Goal: Task Accomplishment & Management: Complete application form

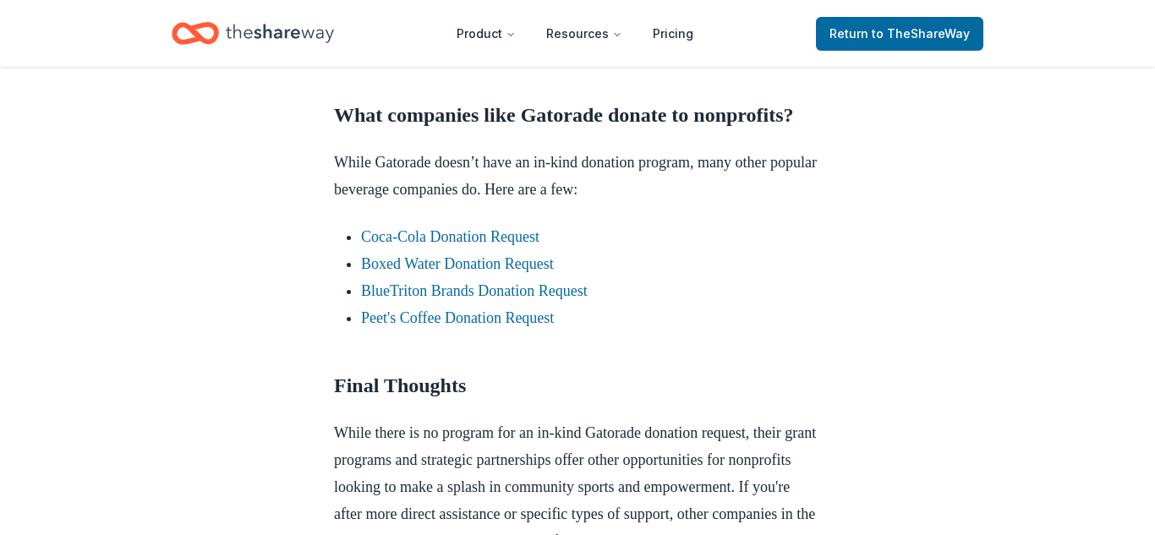
scroll to position [1521, 0]
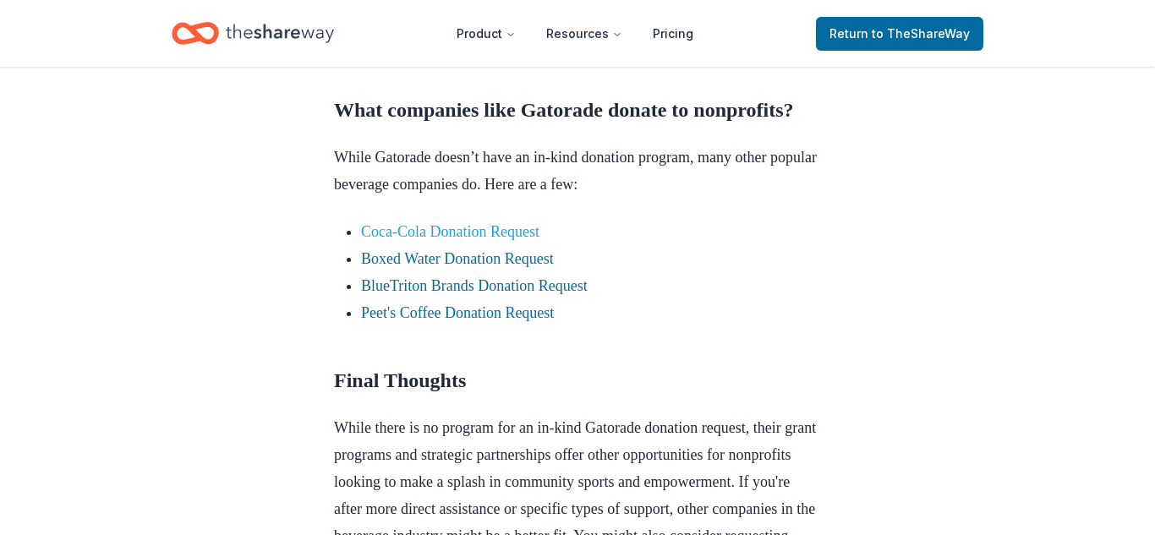
click at [417, 240] on link "Coca-Cola Donation Request" at bounding box center [450, 231] width 178 height 17
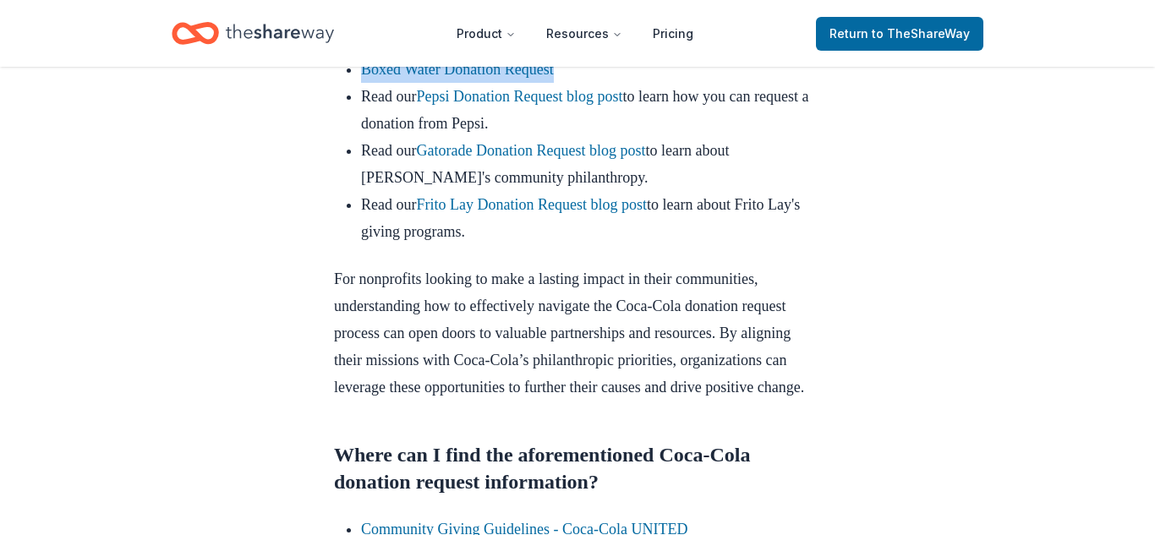
scroll to position [2232, 0]
click at [640, 212] on link "Frito Lay Donation Request blog post" at bounding box center [531, 203] width 230 height 17
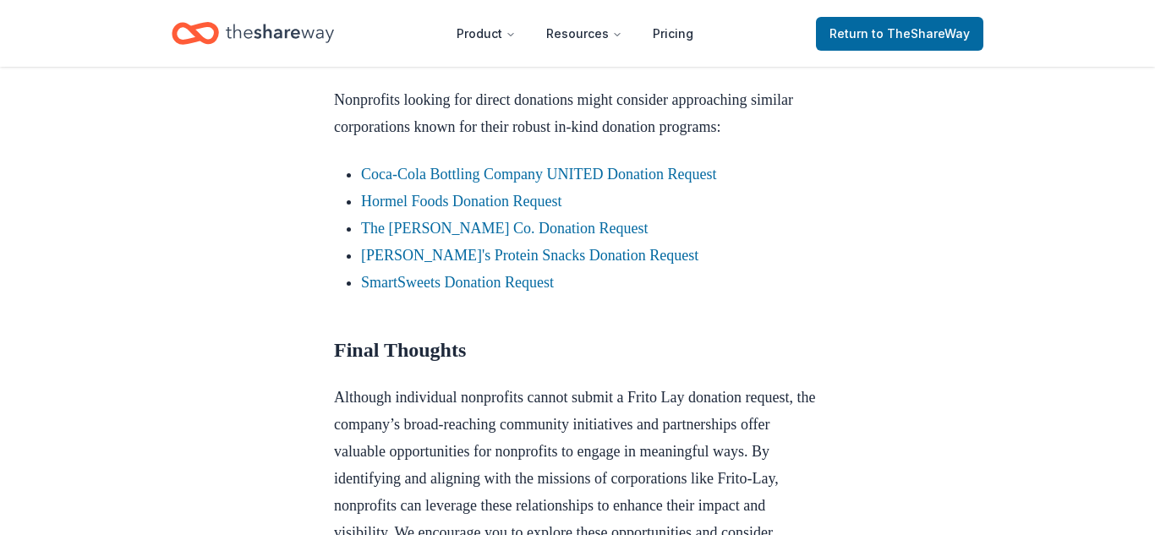
scroll to position [1433, 0]
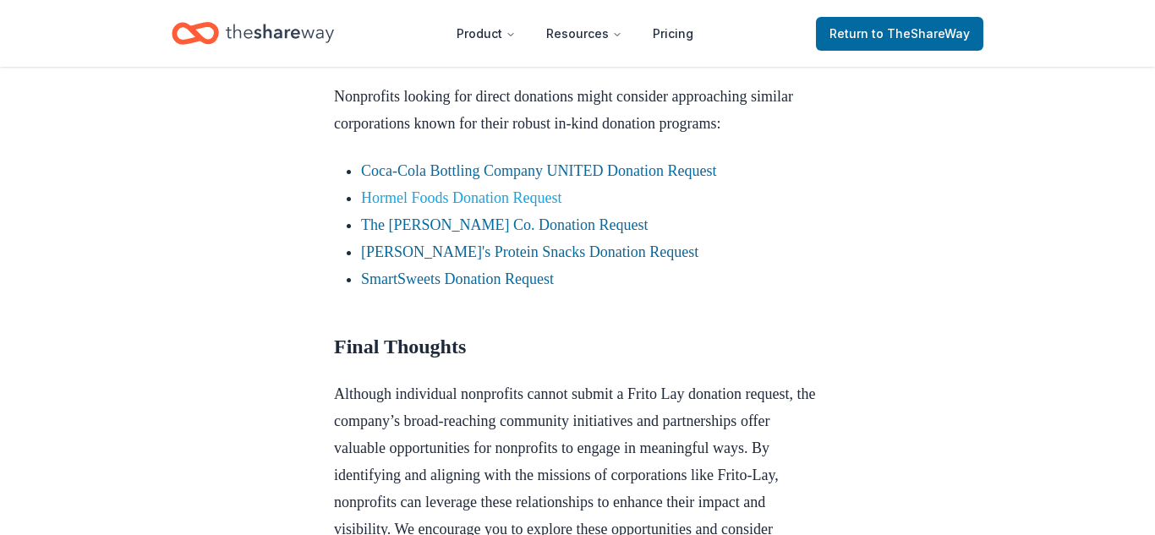
click at [561, 206] on link "Hormel Foods Donation Request" at bounding box center [461, 197] width 200 height 17
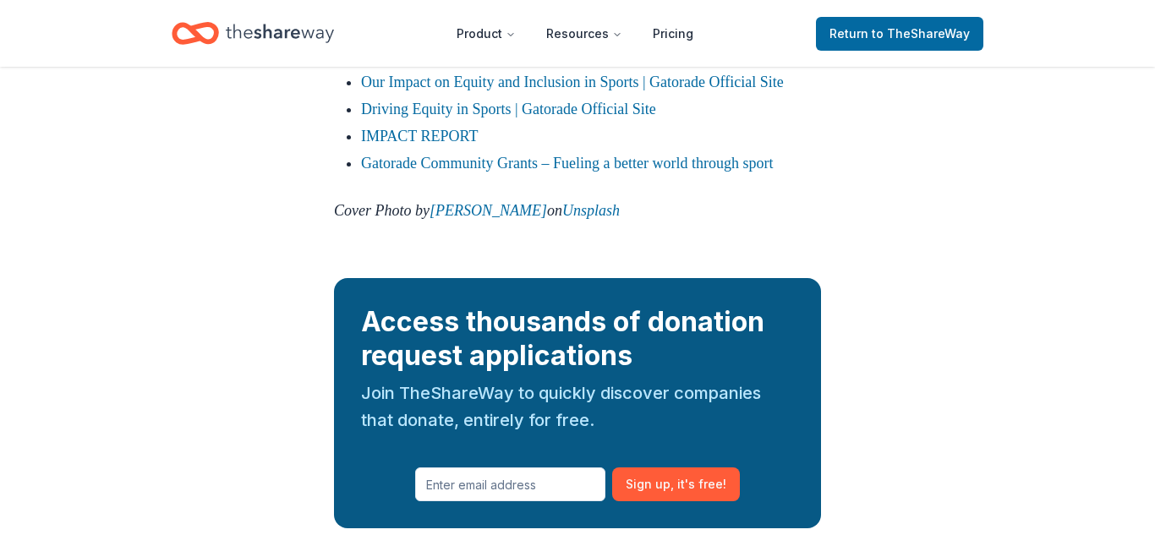
scroll to position [2199, 0]
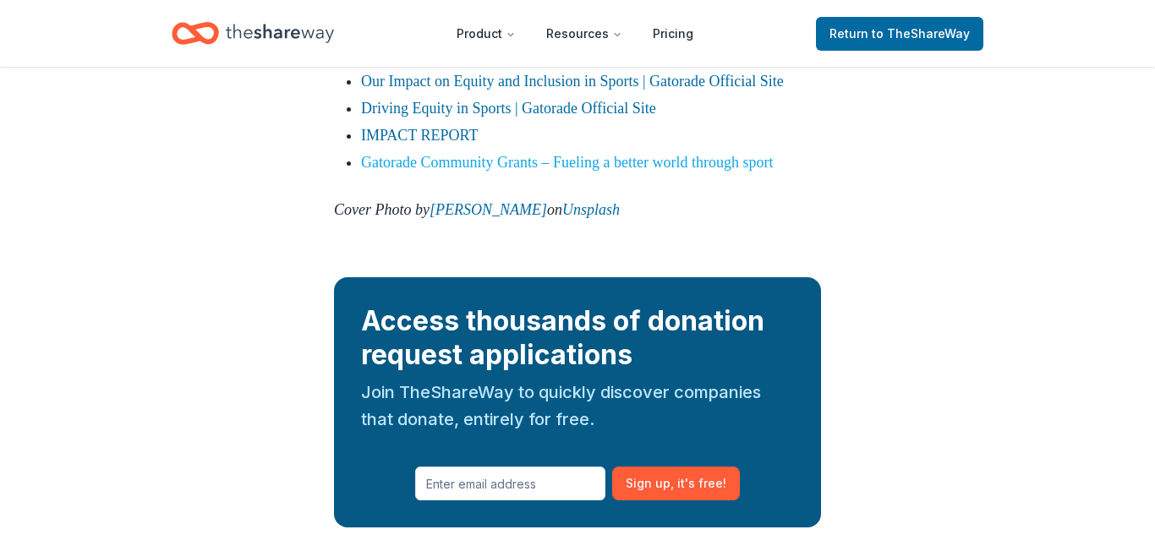
click at [553, 171] on link "Gatorade Community Grants – Fueling a better world through sport" at bounding box center [567, 162] width 412 height 17
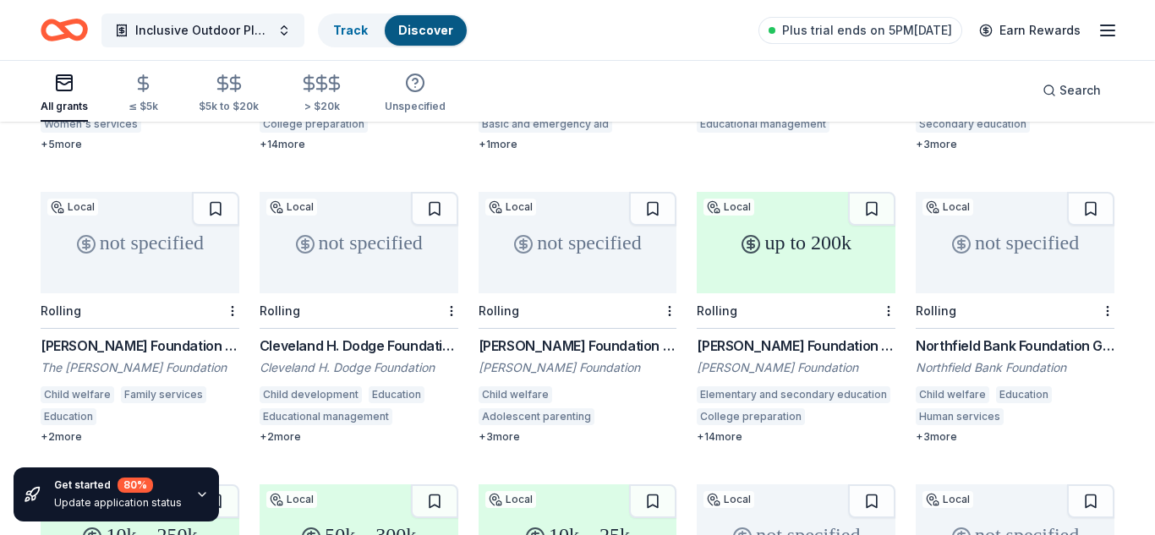
scroll to position [406, 0]
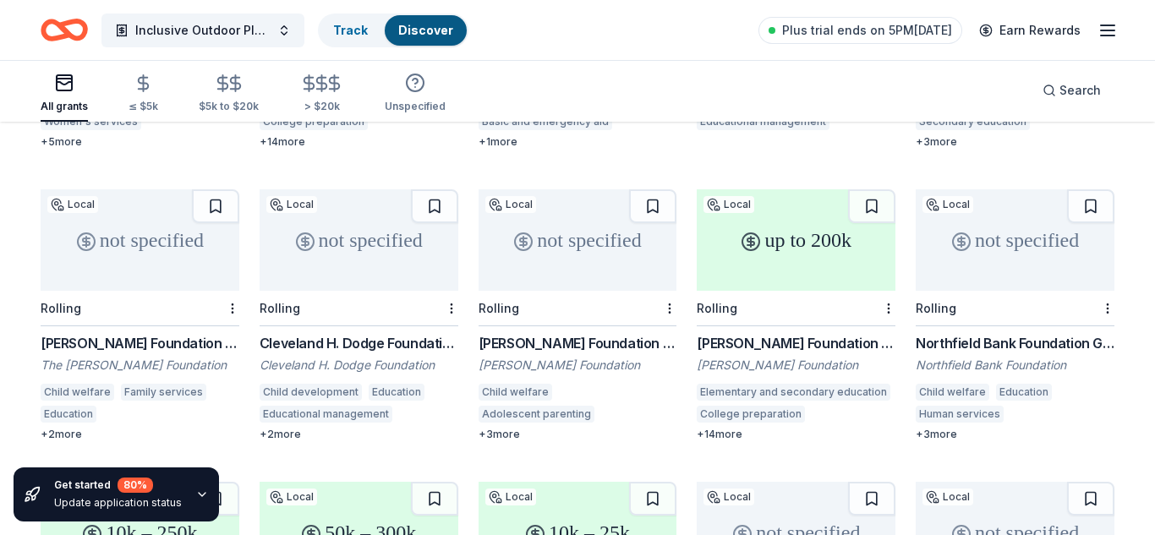
click at [394, 333] on div "Cleveland H. Dodge Foundation Grant" at bounding box center [359, 343] width 199 height 20
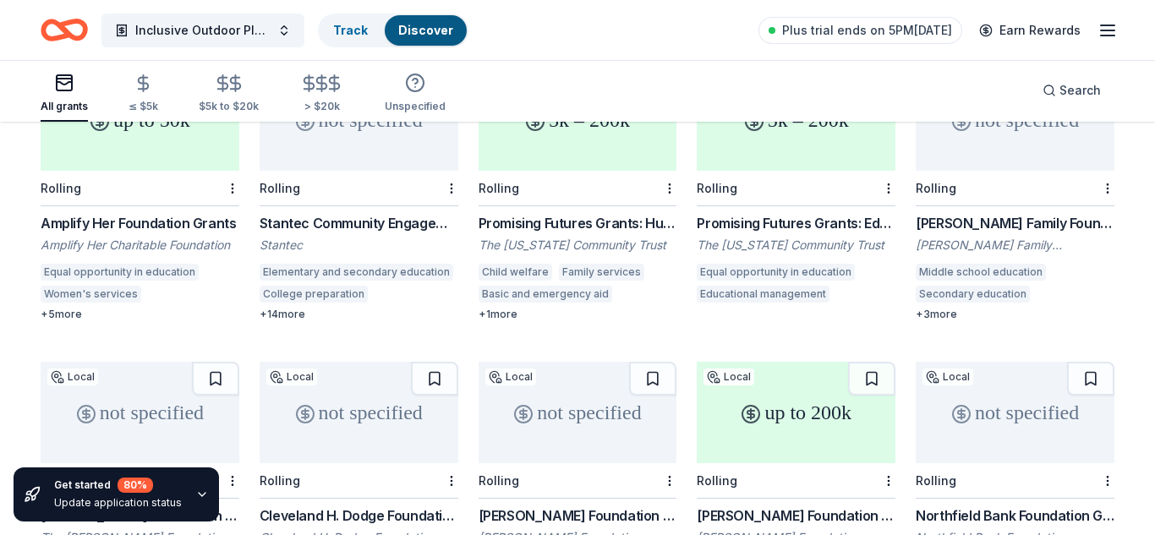
scroll to position [244, 0]
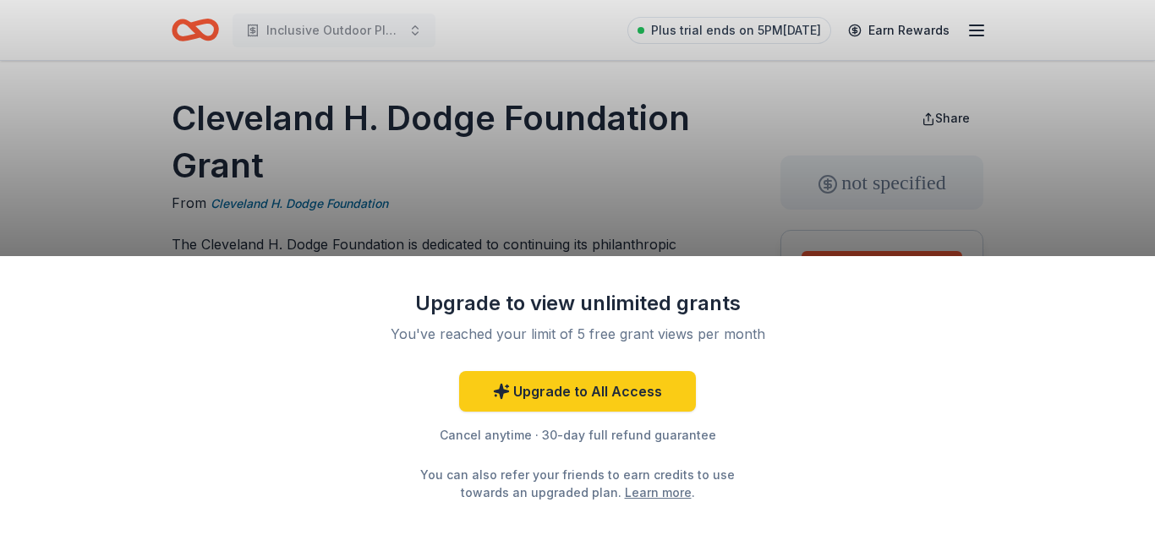
drag, startPoint x: 175, startPoint y: 107, endPoint x: 303, endPoint y: 176, distance: 144.9
click at [303, 176] on div "Upgrade to view unlimited grants You've reached your limit of 5 free grant view…" at bounding box center [577, 267] width 1155 height 535
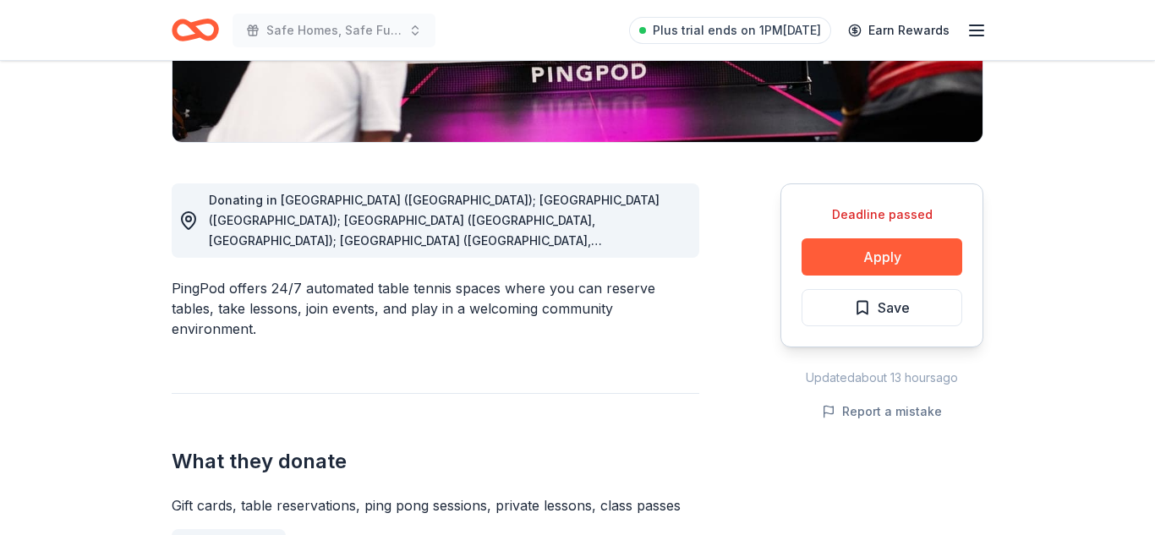
scroll to position [383, 0]
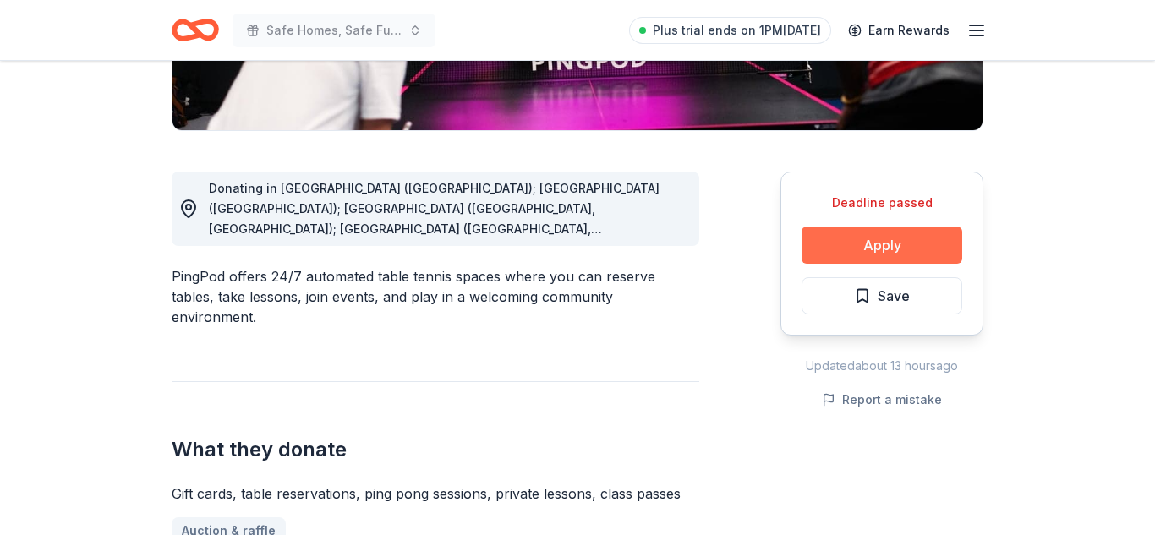
click at [841, 249] on button "Apply" at bounding box center [882, 245] width 161 height 37
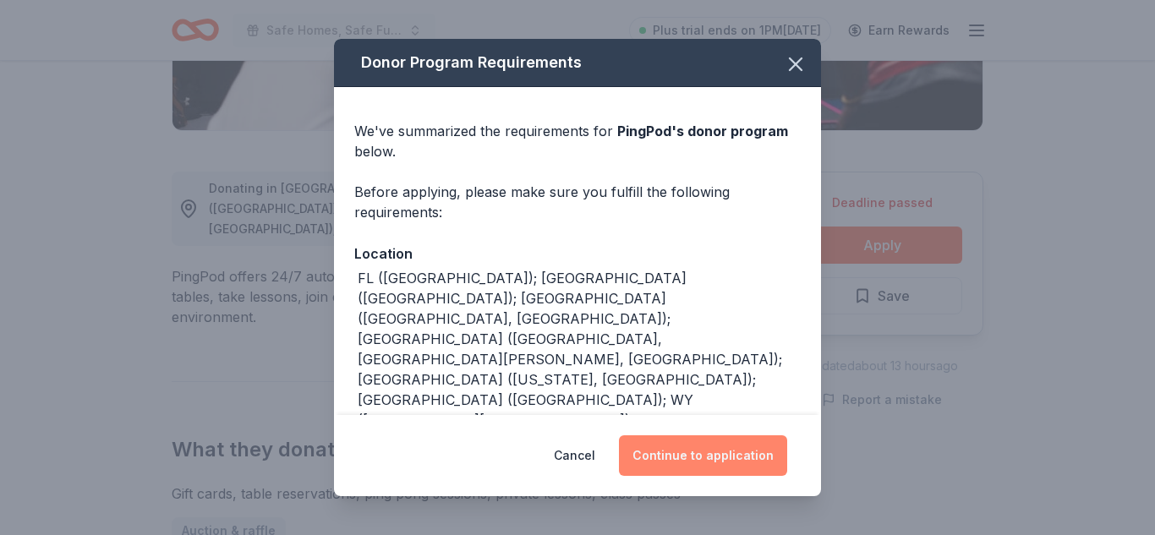
click at [688, 463] on button "Continue to application" at bounding box center [703, 455] width 168 height 41
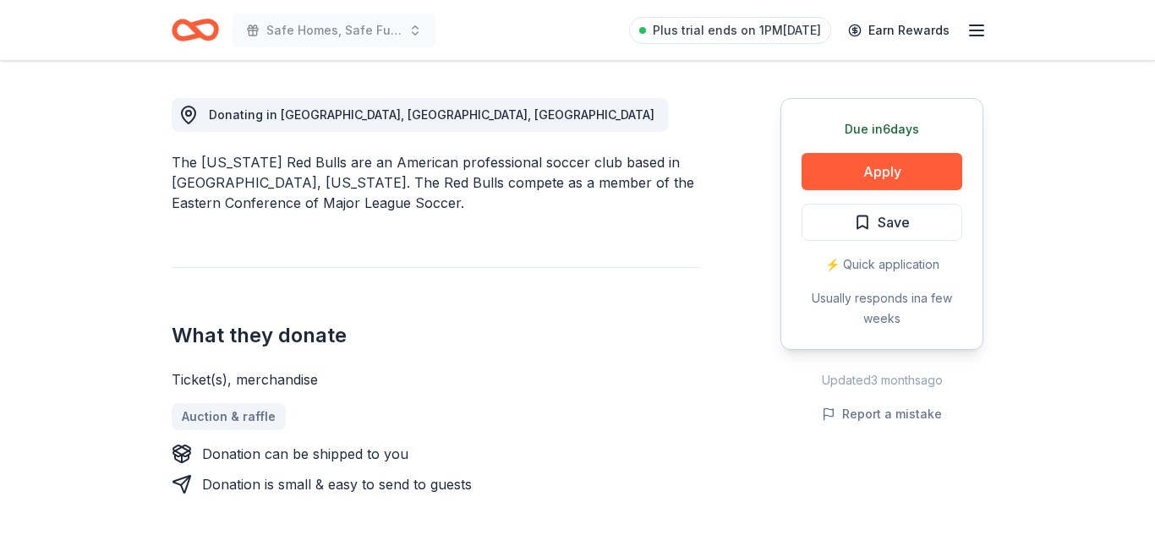
scroll to position [461, 0]
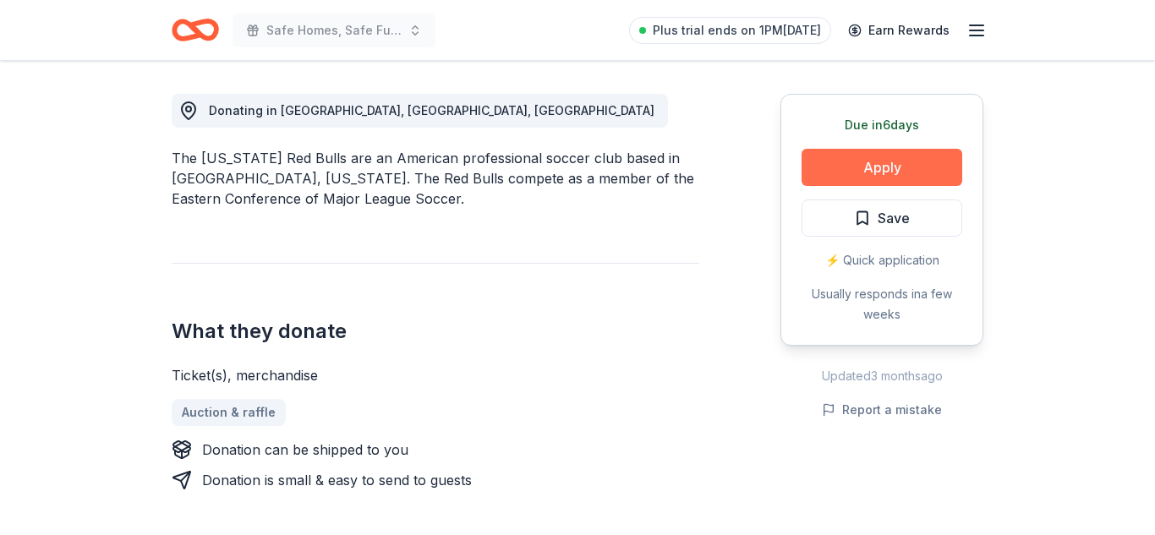
click at [835, 175] on button "Apply" at bounding box center [882, 167] width 161 height 37
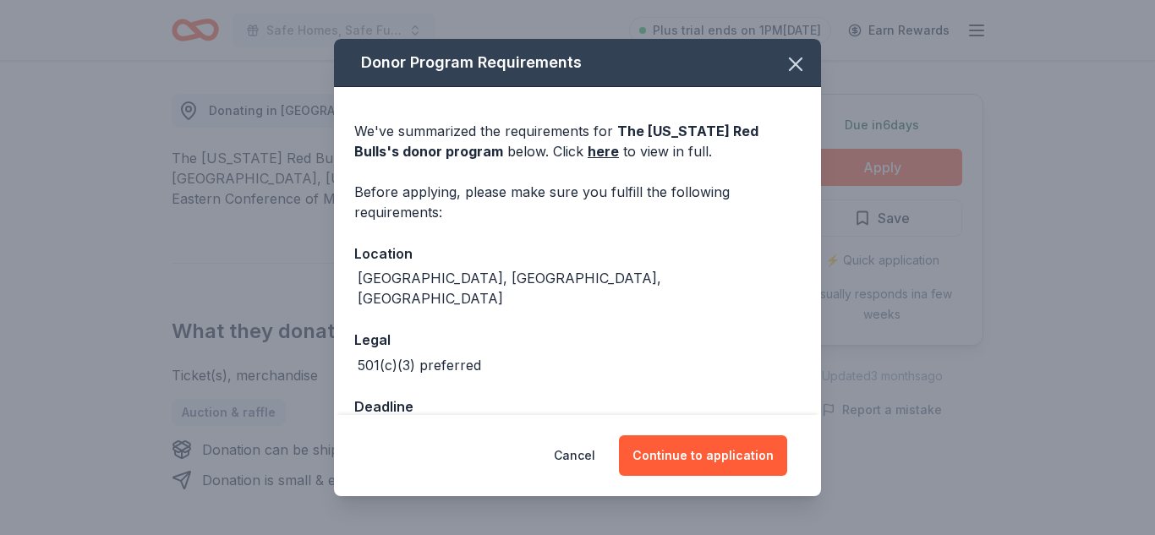
scroll to position [30, 0]
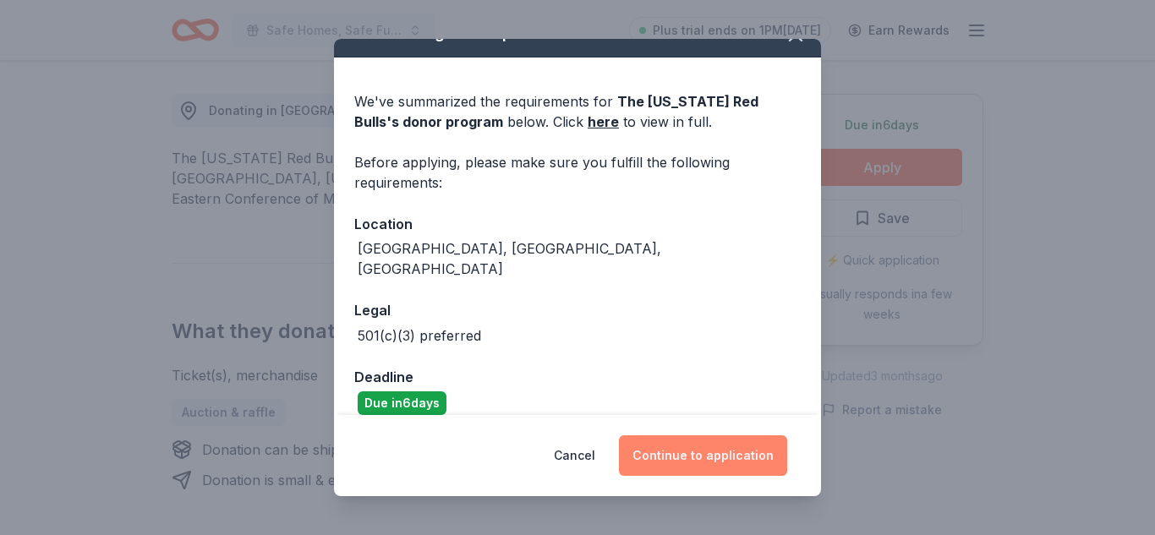
click at [712, 462] on button "Continue to application" at bounding box center [703, 455] width 168 height 41
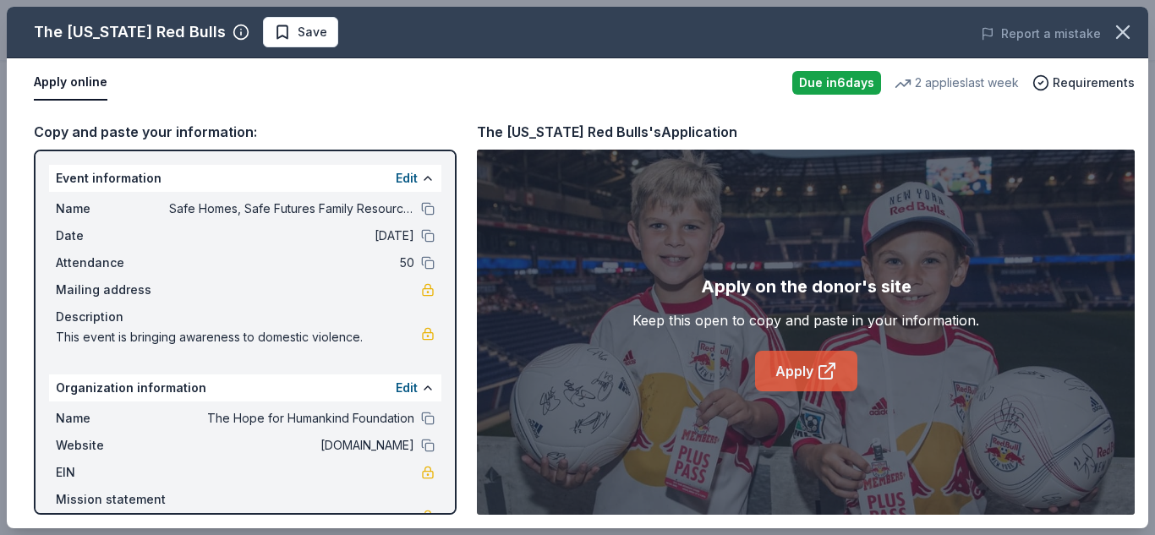
click at [802, 375] on link "Apply" at bounding box center [806, 371] width 102 height 41
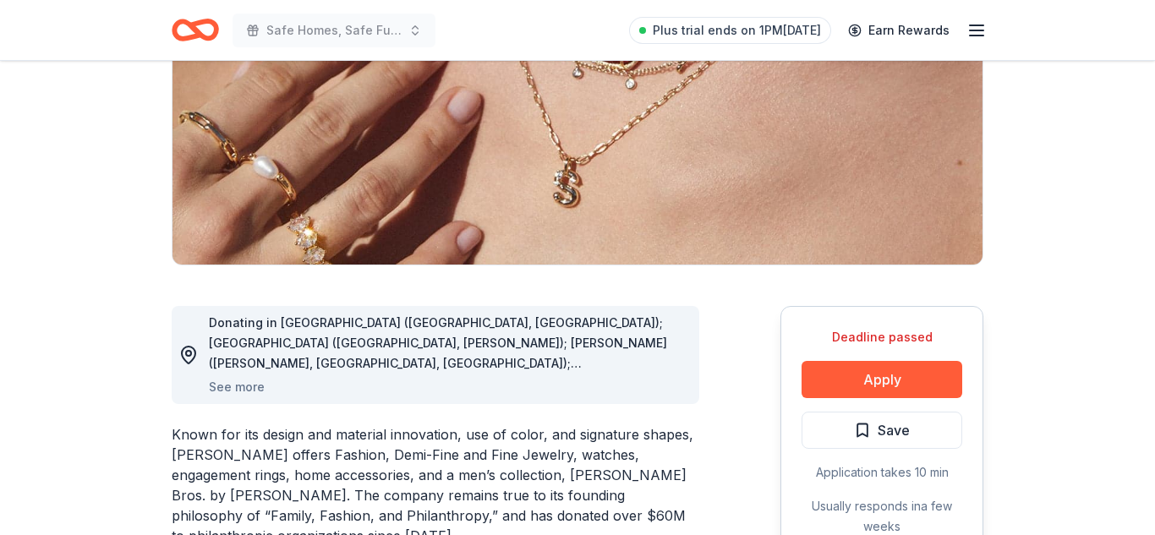
scroll to position [253, 0]
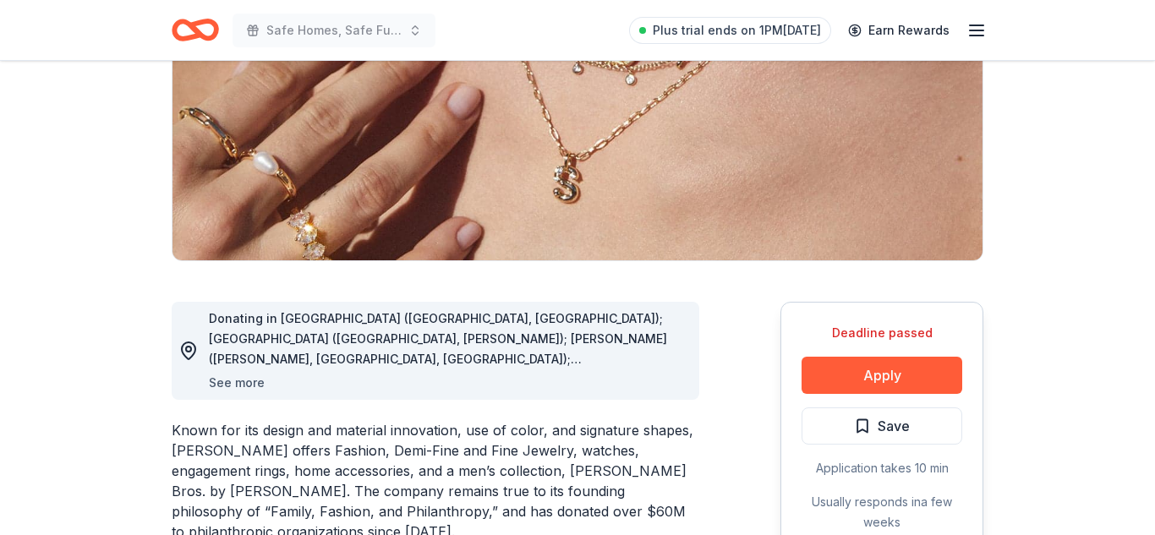
click at [238, 384] on button "See more" at bounding box center [237, 383] width 56 height 20
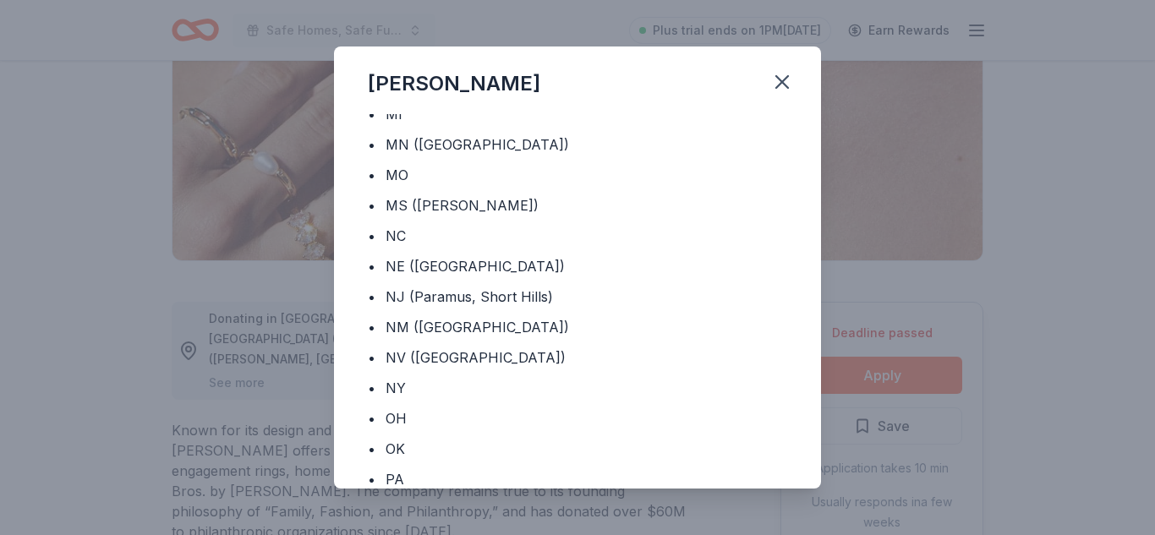
scroll to position [601, 0]
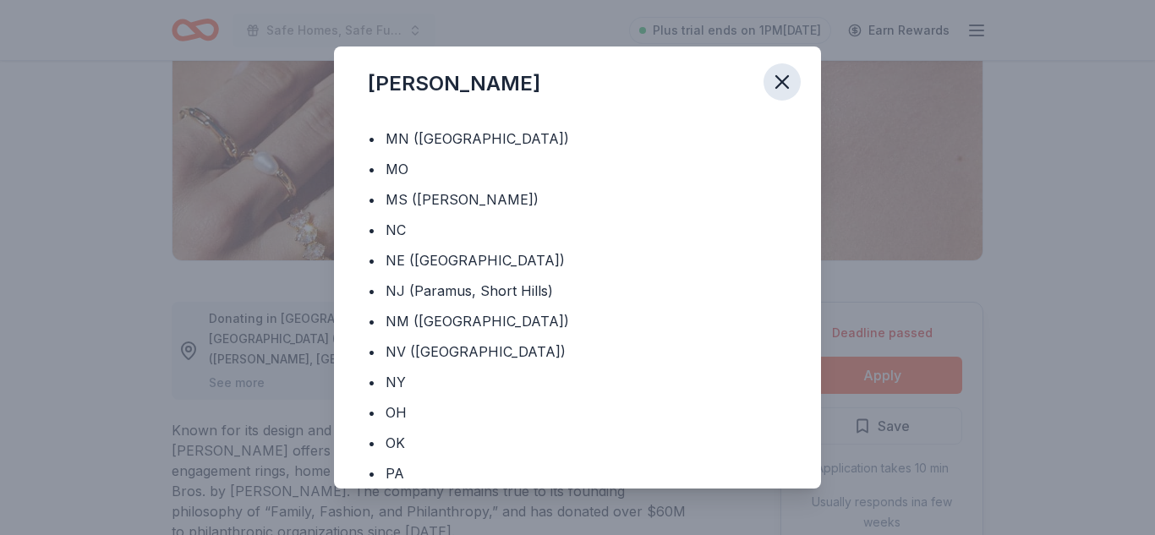
click at [791, 79] on icon "button" at bounding box center [782, 82] width 24 height 24
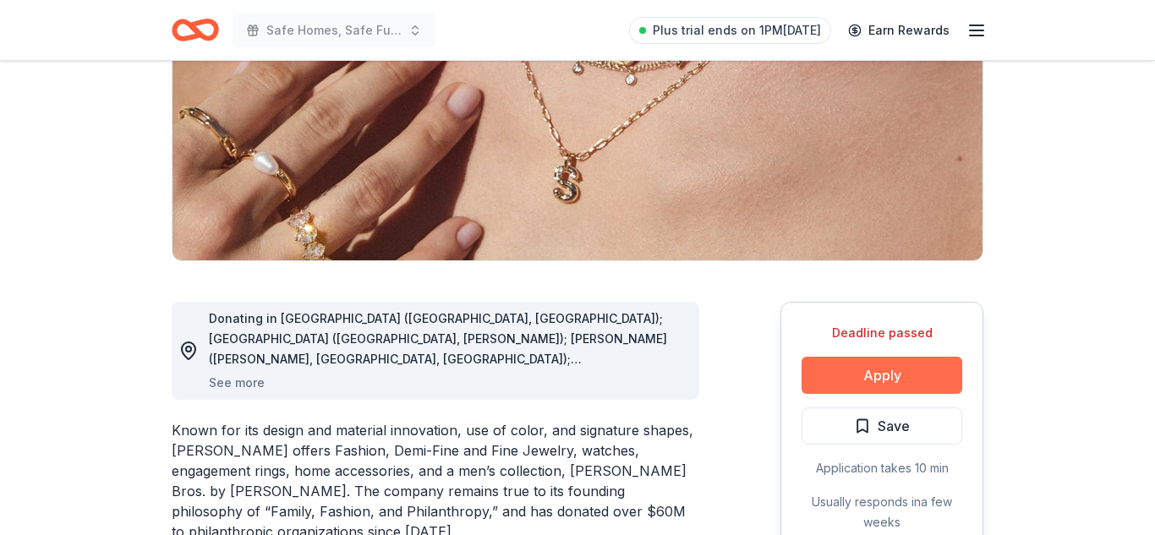
click at [864, 381] on button "Apply" at bounding box center [882, 375] width 161 height 37
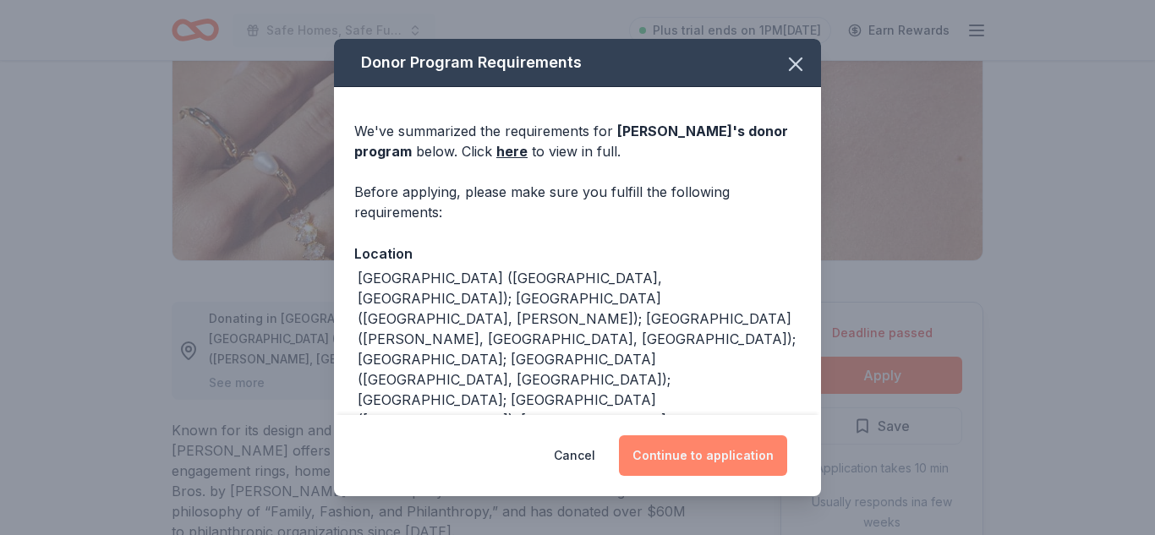
click at [711, 464] on button "Continue to application" at bounding box center [703, 455] width 168 height 41
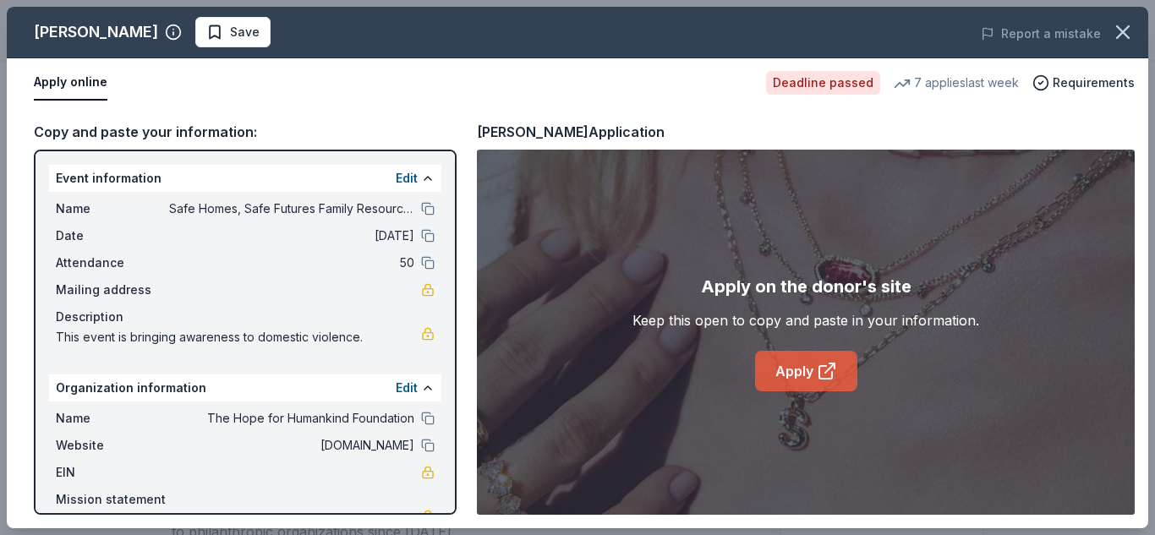
click at [799, 376] on link "Apply" at bounding box center [806, 371] width 102 height 41
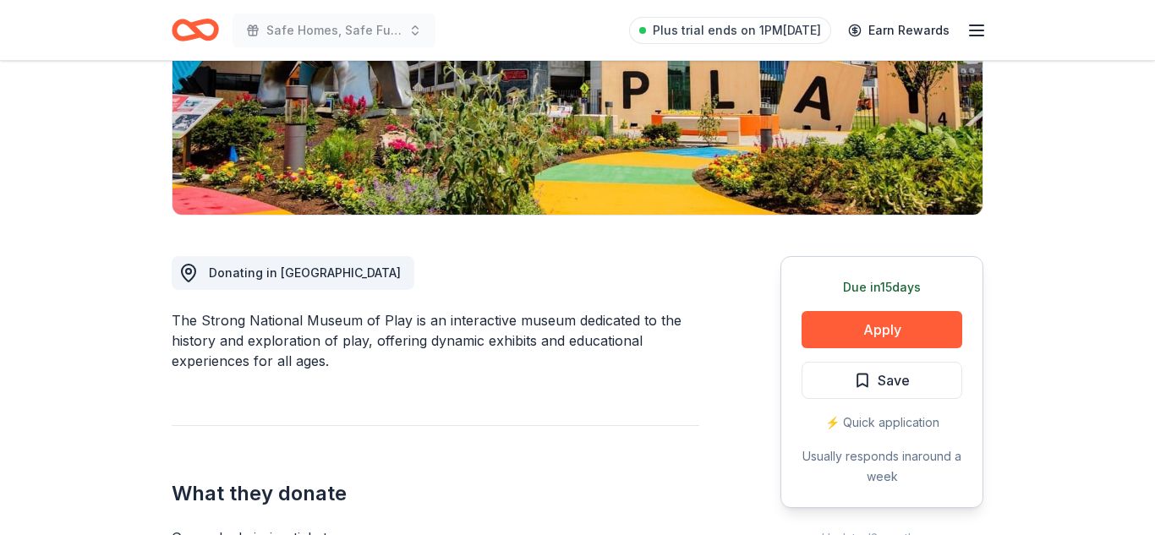
scroll to position [303, 0]
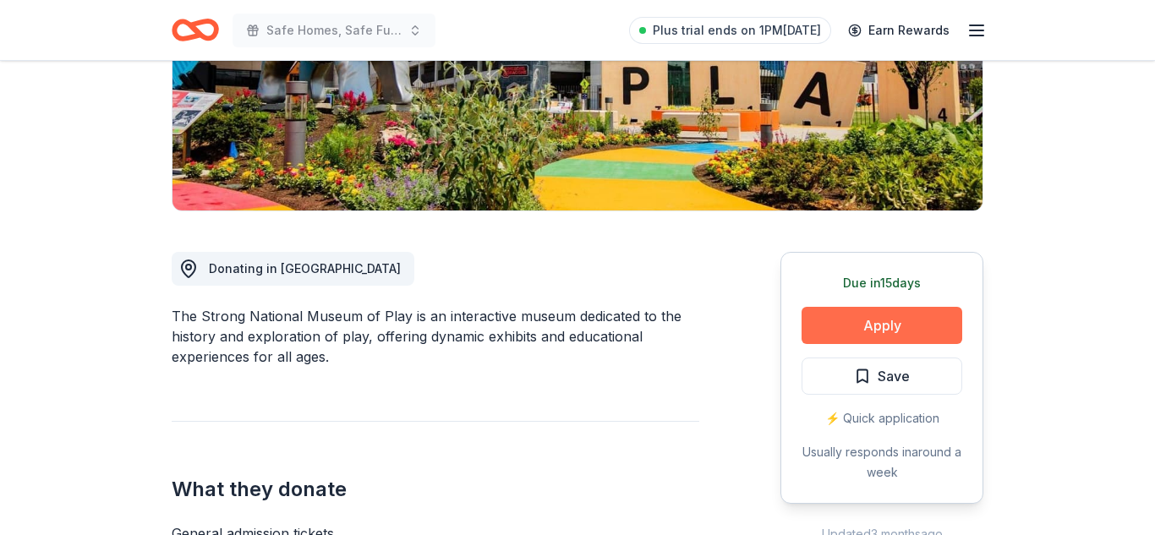
click at [912, 328] on button "Apply" at bounding box center [882, 325] width 161 height 37
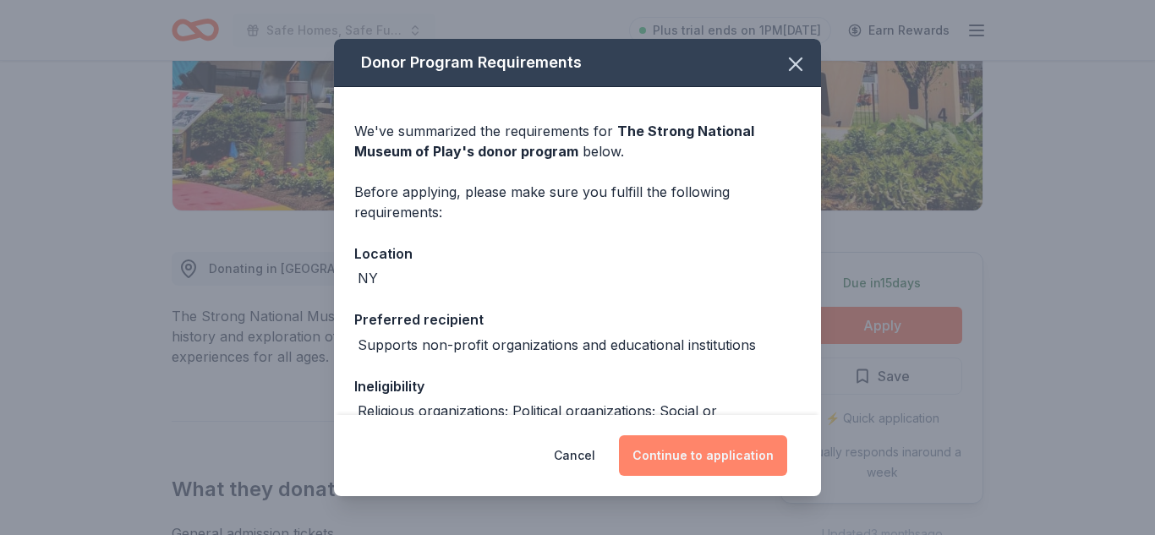
click at [712, 452] on button "Continue to application" at bounding box center [703, 455] width 168 height 41
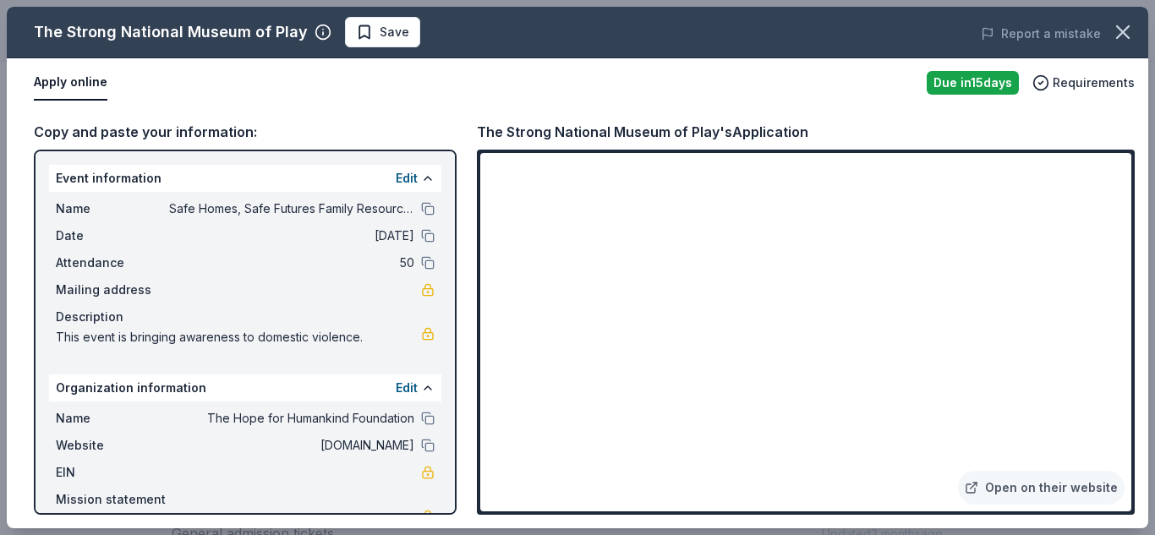
click at [83, 86] on button "Apply online" at bounding box center [71, 83] width 74 height 36
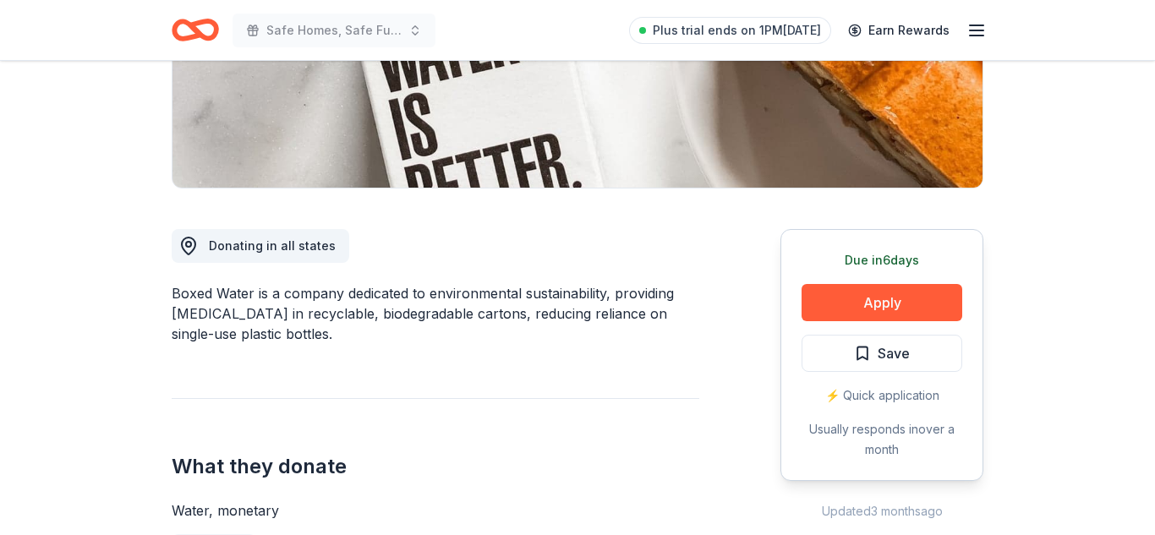
scroll to position [332, 0]
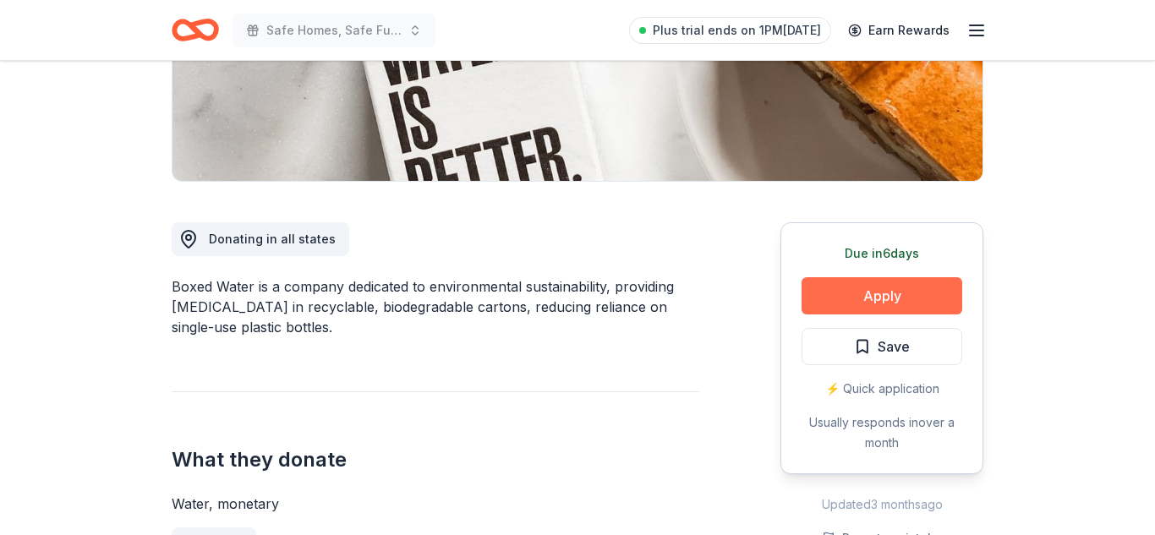
click at [866, 299] on button "Apply" at bounding box center [882, 295] width 161 height 37
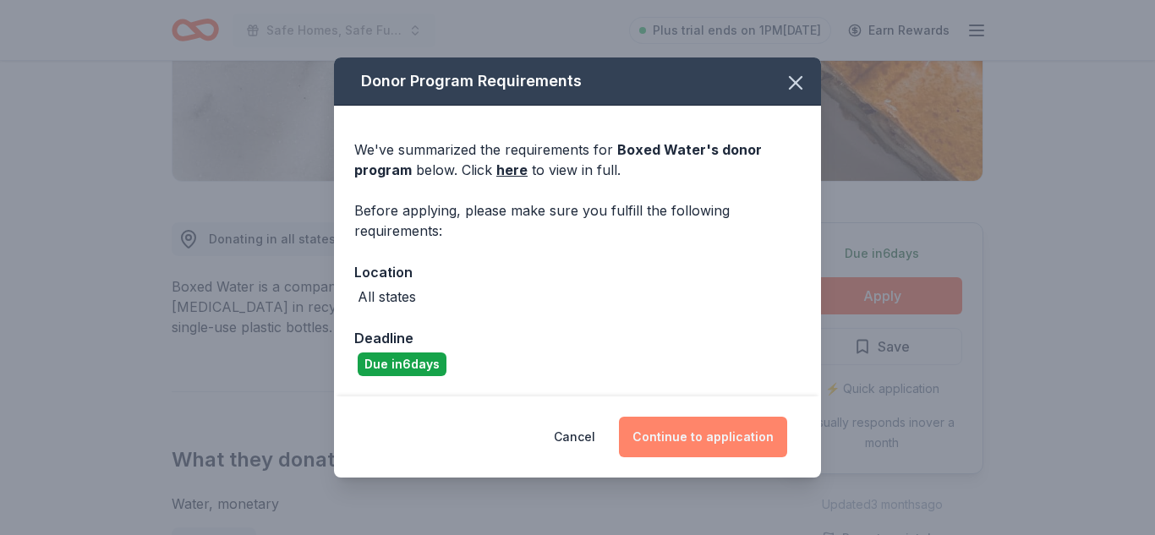
click at [720, 441] on button "Continue to application" at bounding box center [703, 437] width 168 height 41
